Goal: Task Accomplishment & Management: Manage account settings

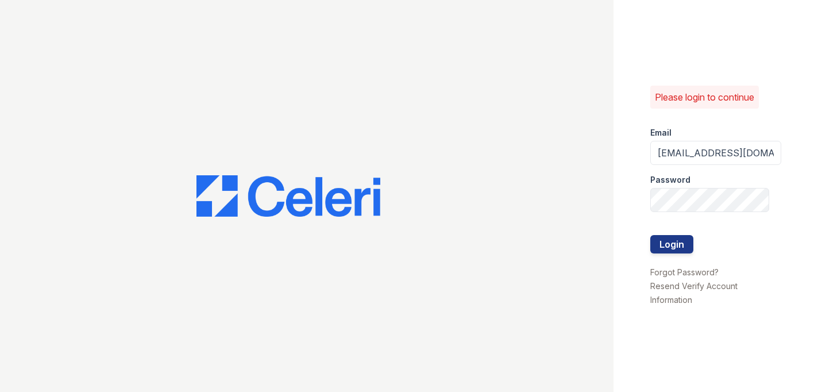
click at [707, 134] on div "Email" at bounding box center [716, 129] width 131 height 23
click at [707, 149] on input "[EMAIL_ADDRESS][DOMAIN_NAME]" at bounding box center [716, 153] width 131 height 24
type input "[EMAIL_ADDRESS][DOMAIN_NAME]"
click at [686, 241] on button "Login" at bounding box center [672, 244] width 43 height 18
